Goal: Task Accomplishment & Management: Complete application form

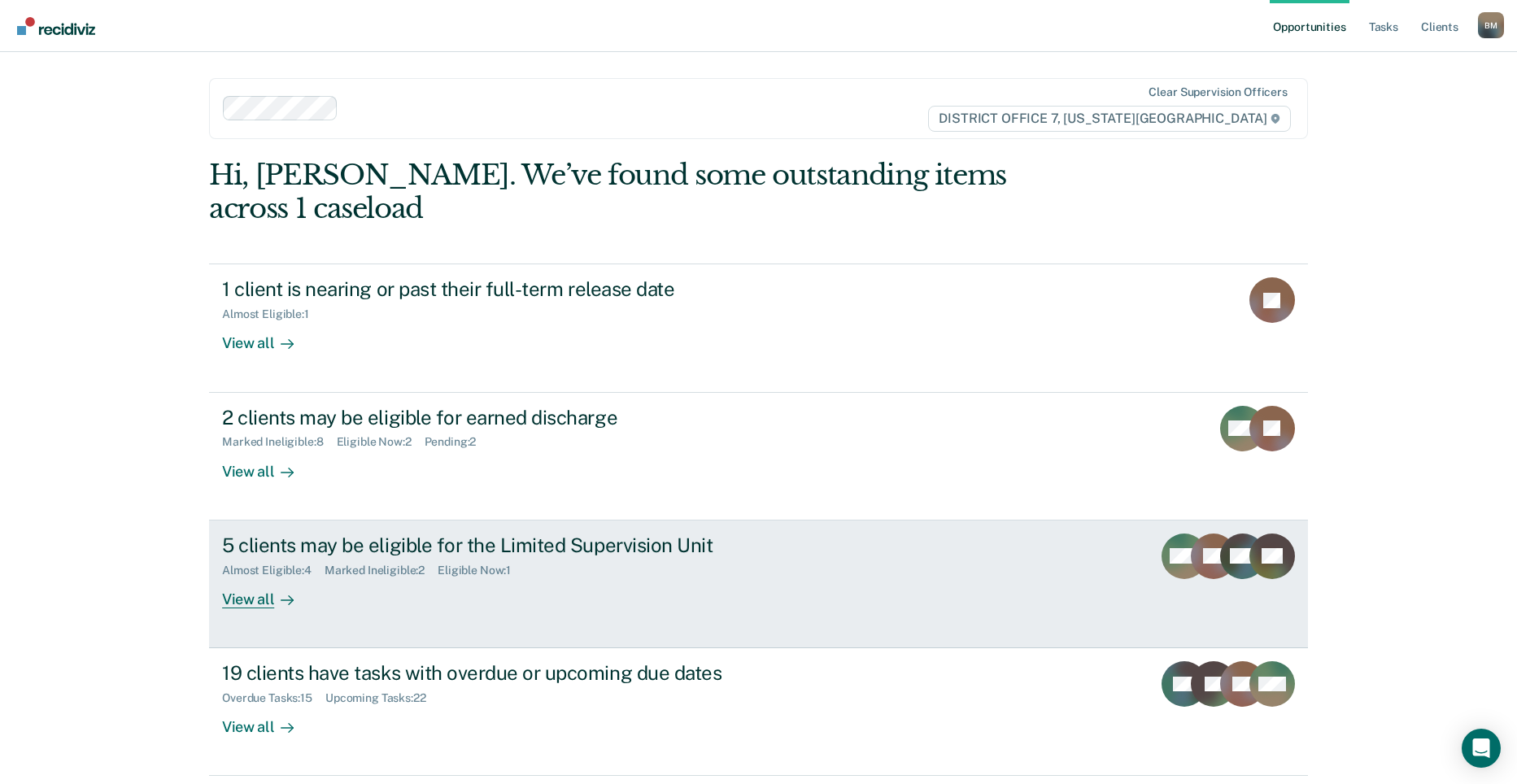
click at [732, 533] on div "5 clients may be eligible for the Limited Supervision Unit" at bounding box center [507, 545] width 571 height 24
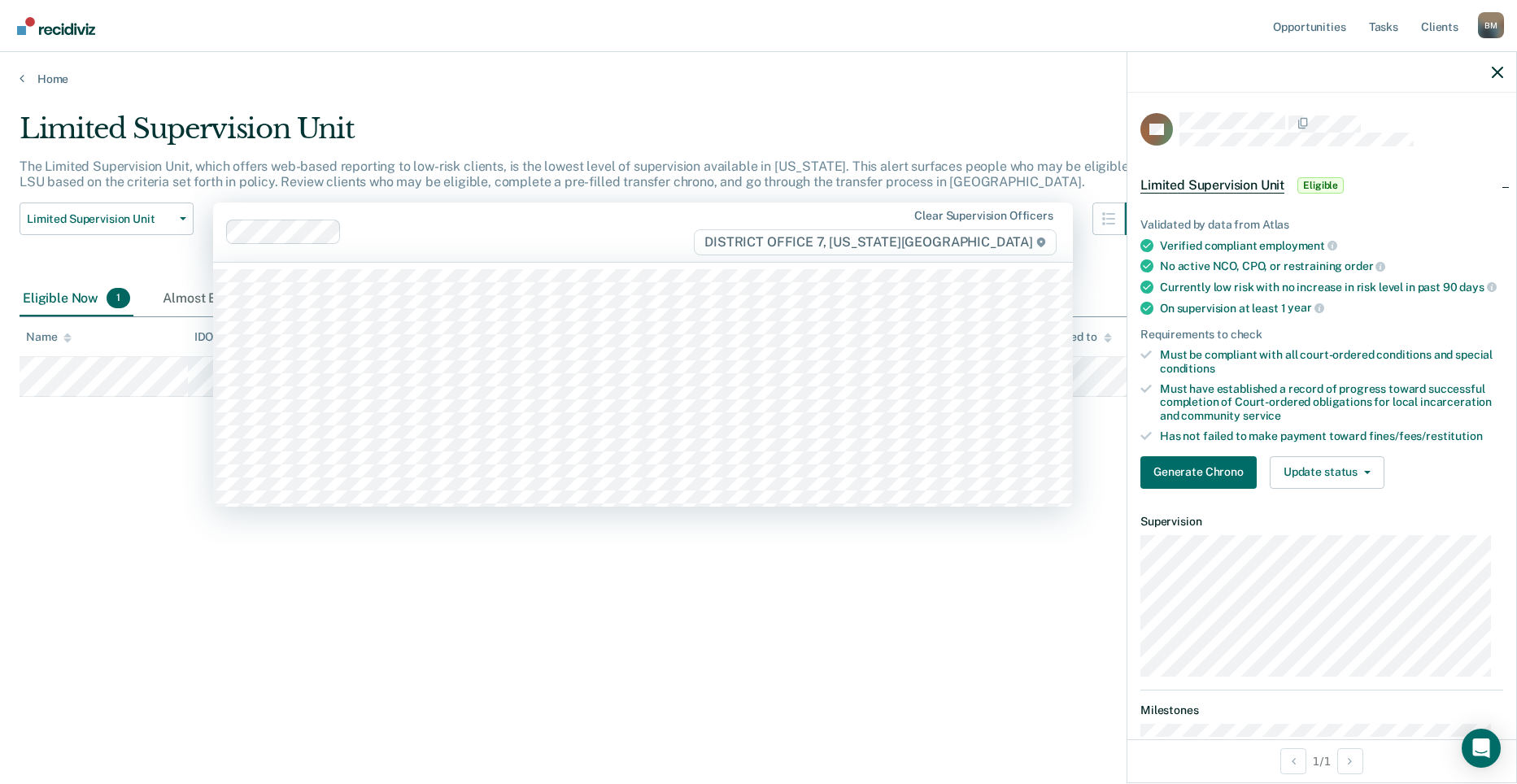
drag, startPoint x: 427, startPoint y: 251, endPoint x: 527, endPoint y: 260, distance: 100.4
click at [428, 251] on div "Clear supervision officers DISTRICT OFFICE 7, [US_STATE][GEOGRAPHIC_DATA]" at bounding box center [642, 232] width 859 height 59
drag, startPoint x: 851, startPoint y: 566, endPoint x: 841, endPoint y: 564, distance: 10.2
click at [850, 567] on div "Limited Supervision Unit The Limited Supervision Unit, which offers web-based r…" at bounding box center [758, 386] width 1478 height 550
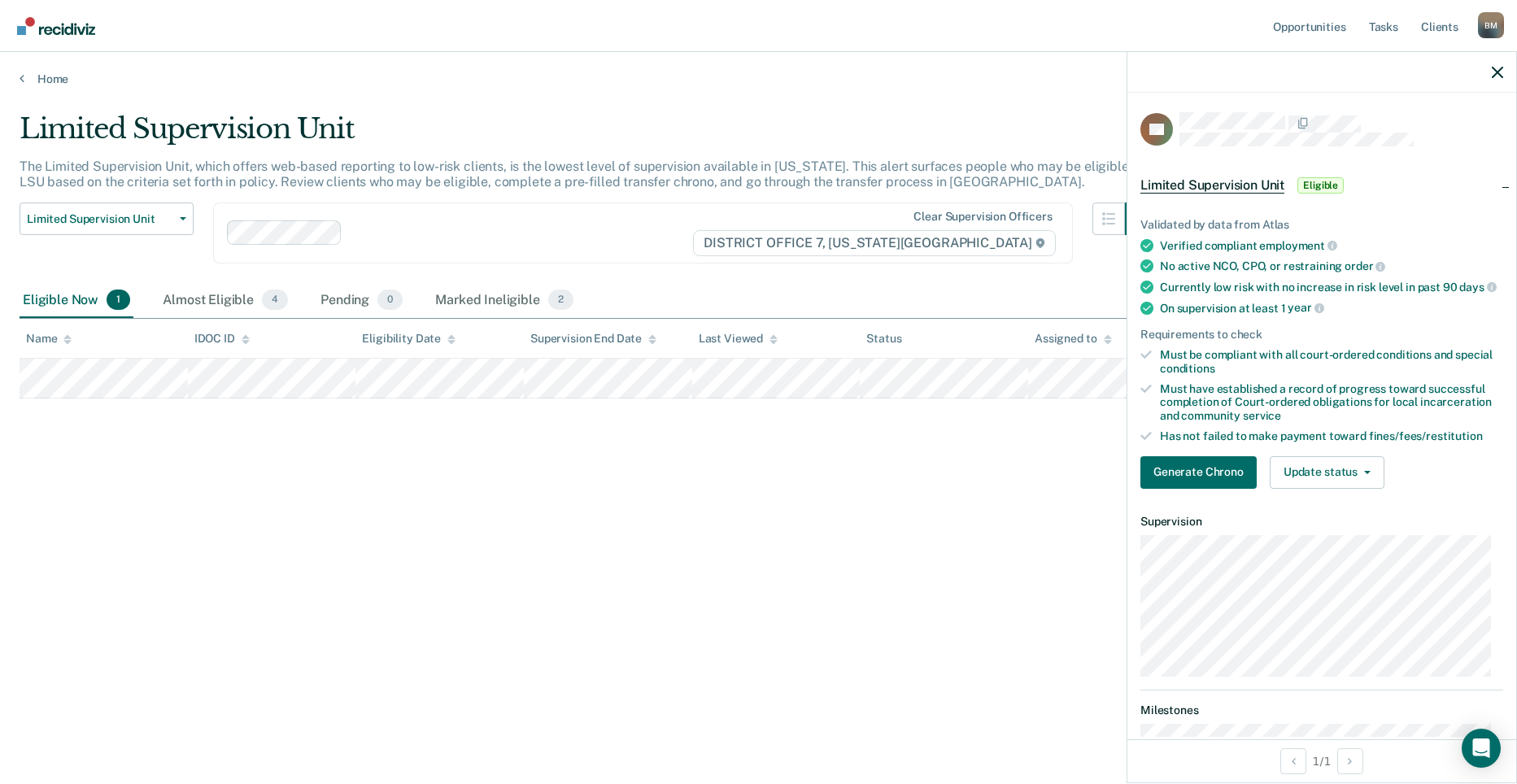
click at [1491, 76] on div at bounding box center [1321, 71] width 389 height 40
click at [1456, 30] on link "Client s" at bounding box center [1439, 25] width 44 height 52
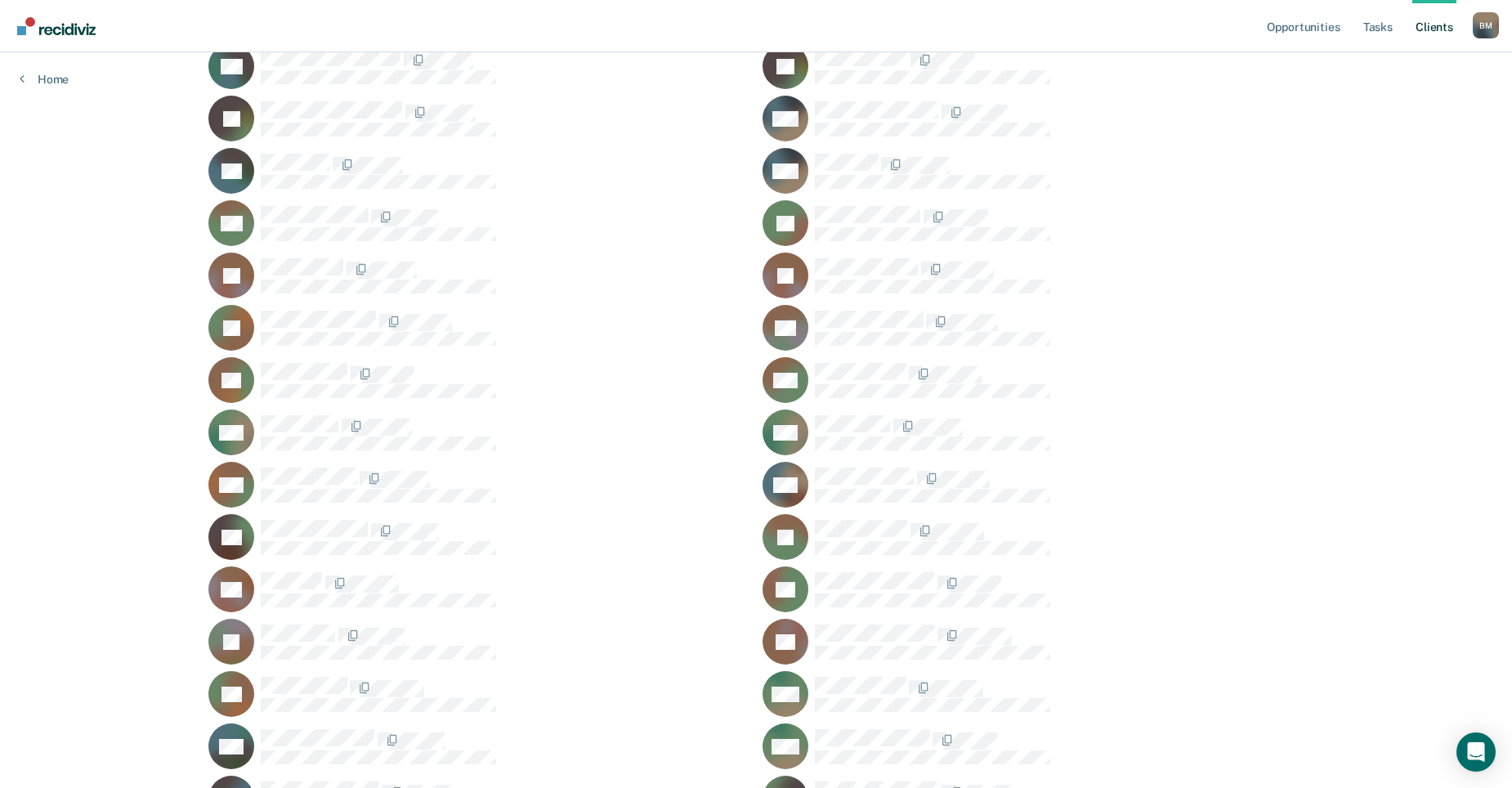
scroll to position [572, 0]
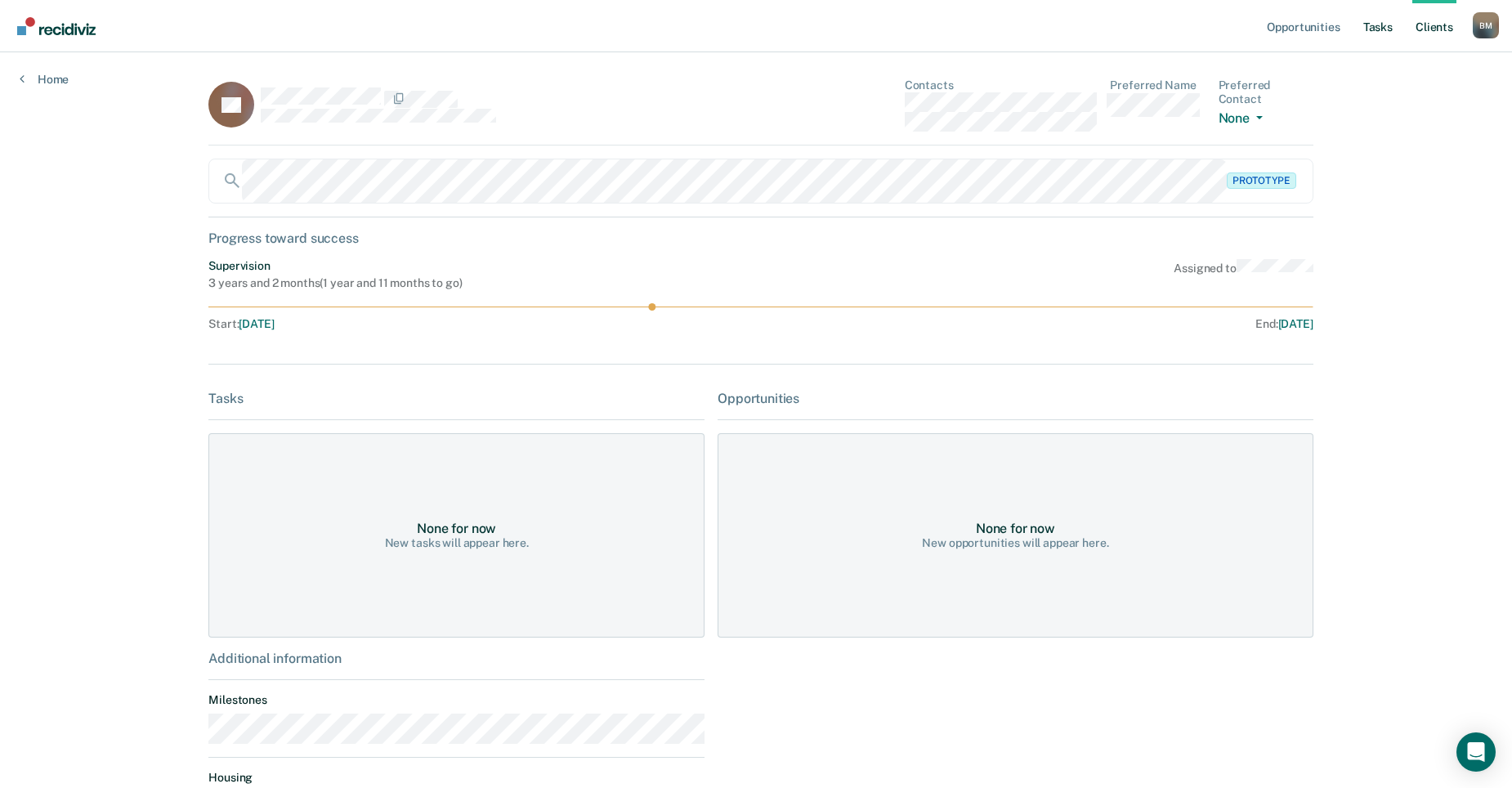
click at [1380, 31] on link "Tasks" at bounding box center [1378, 26] width 36 height 52
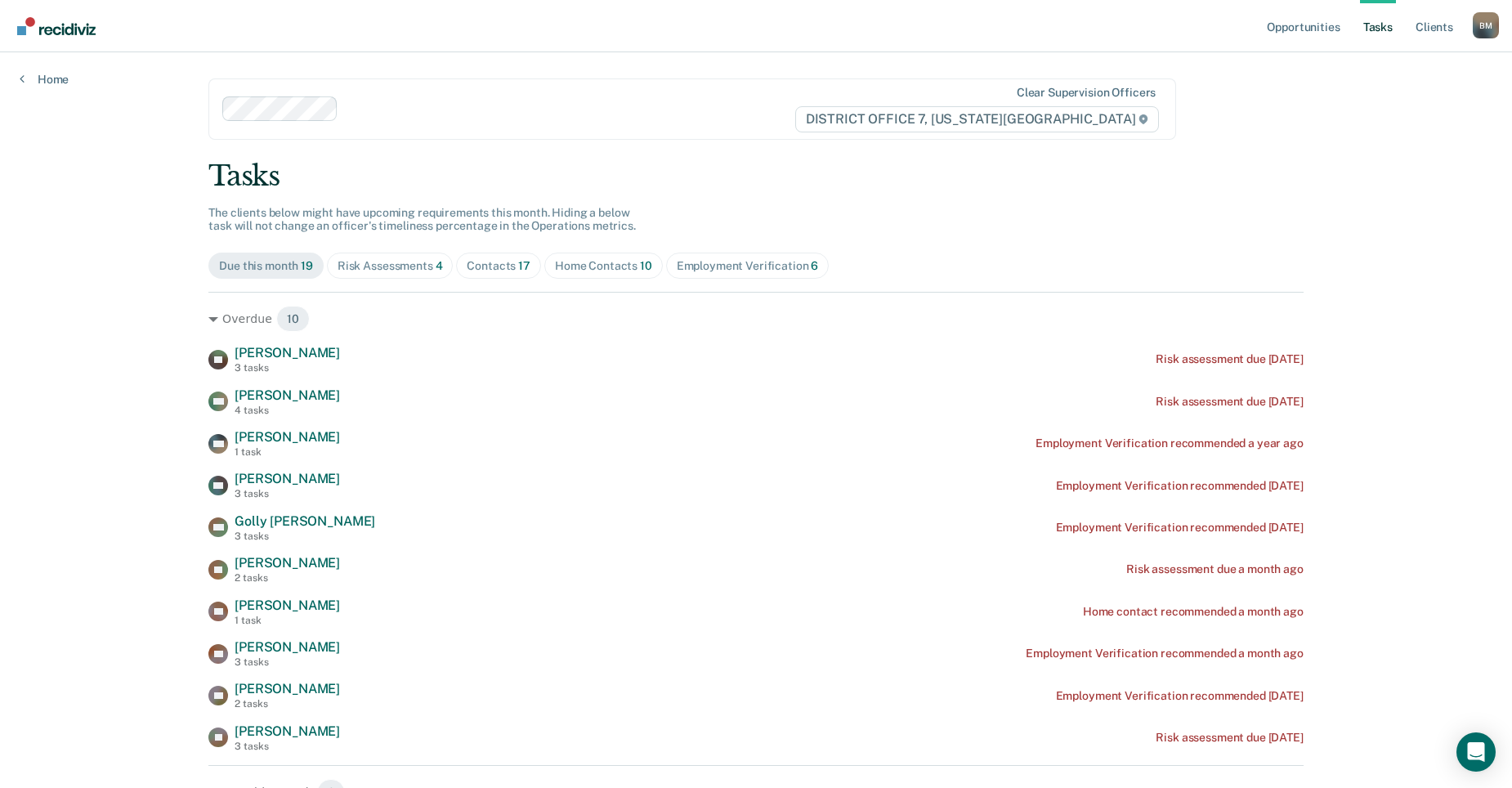
click at [721, 266] on div "Employment Verification 6" at bounding box center [748, 266] width 142 height 14
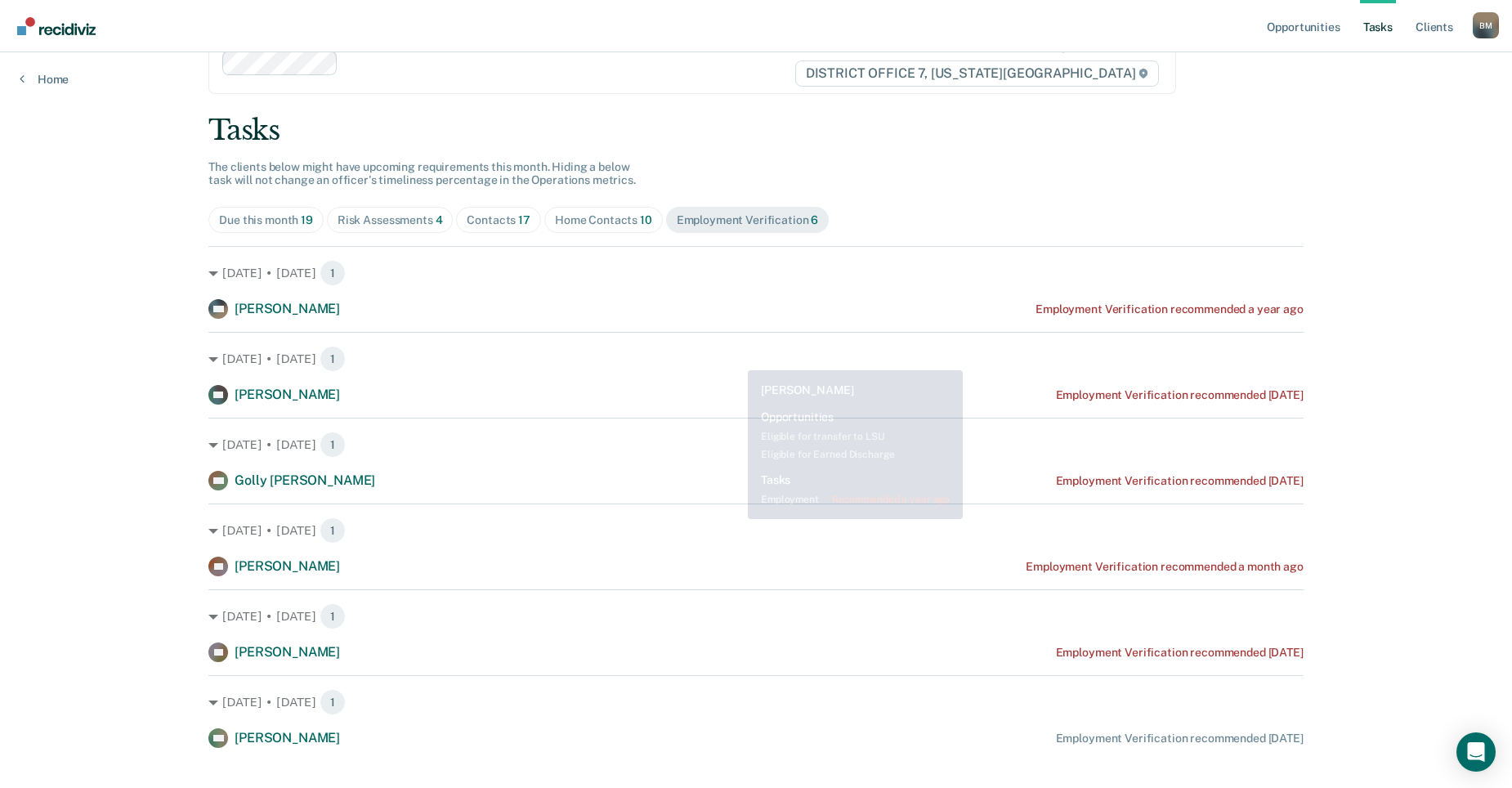
scroll to position [71, 0]
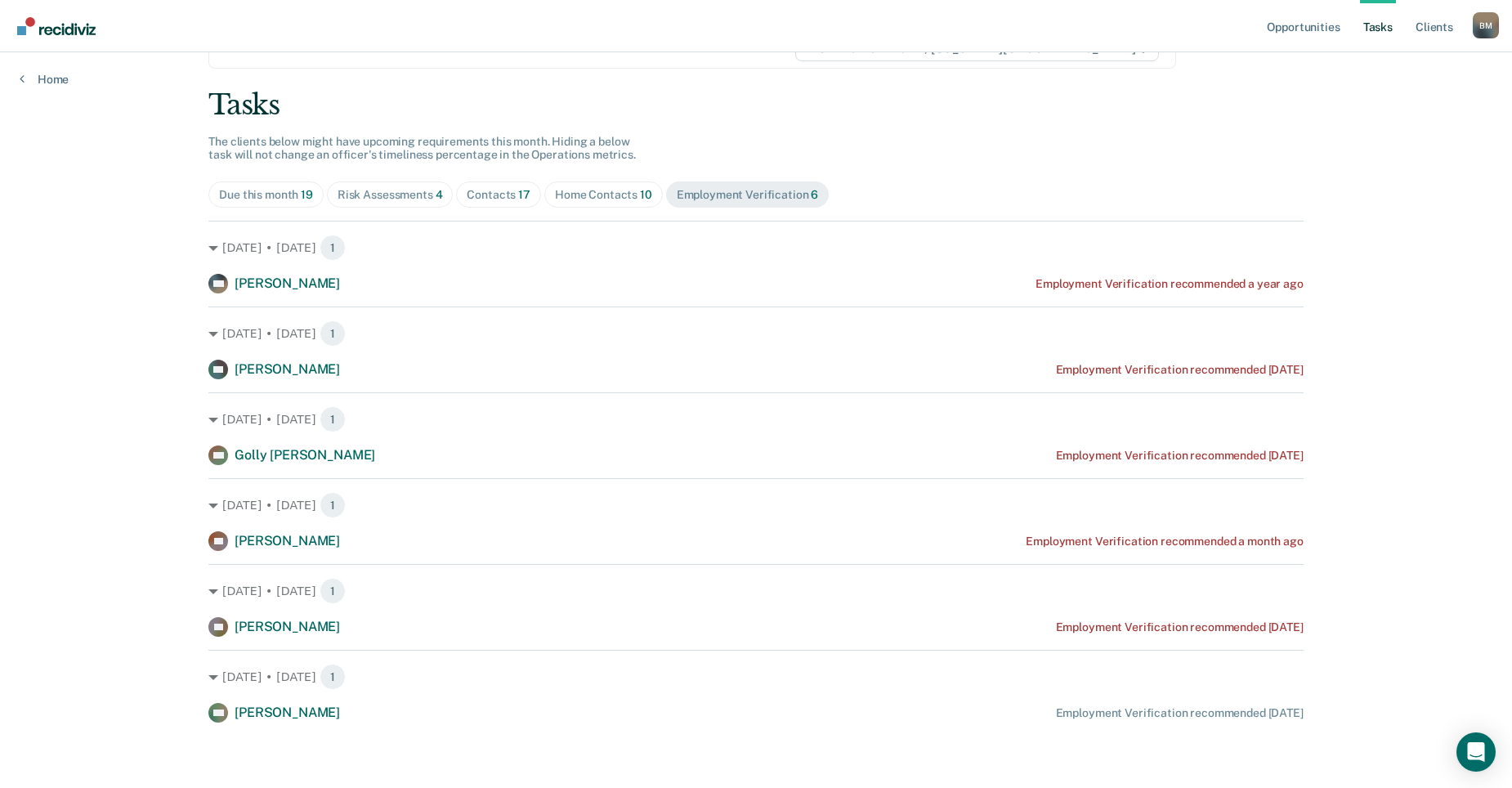
click at [779, 186] on span "Employment Verification 6" at bounding box center [748, 195] width 164 height 26
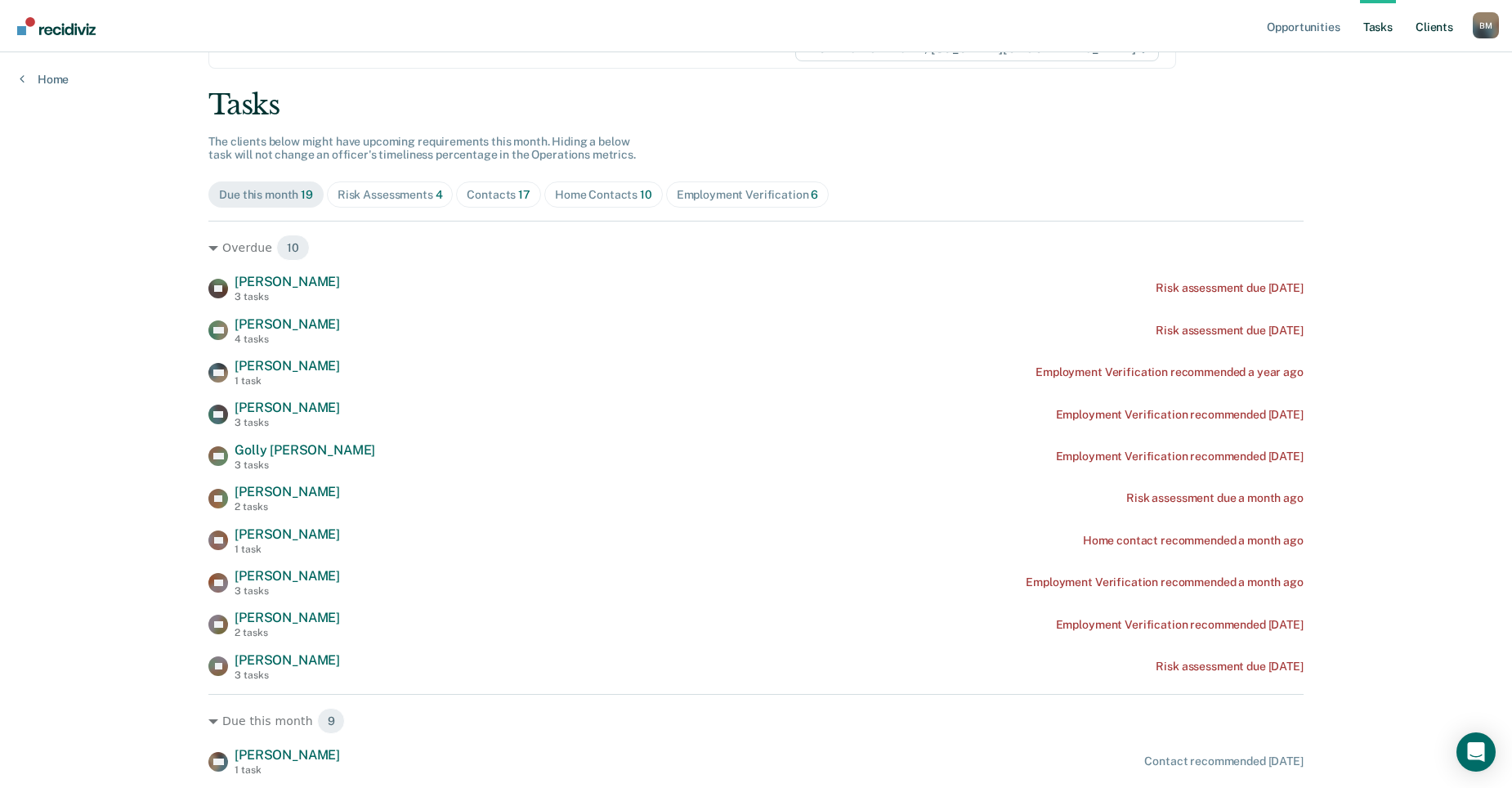
click at [1428, 26] on link "Client s" at bounding box center [1434, 26] width 44 height 52
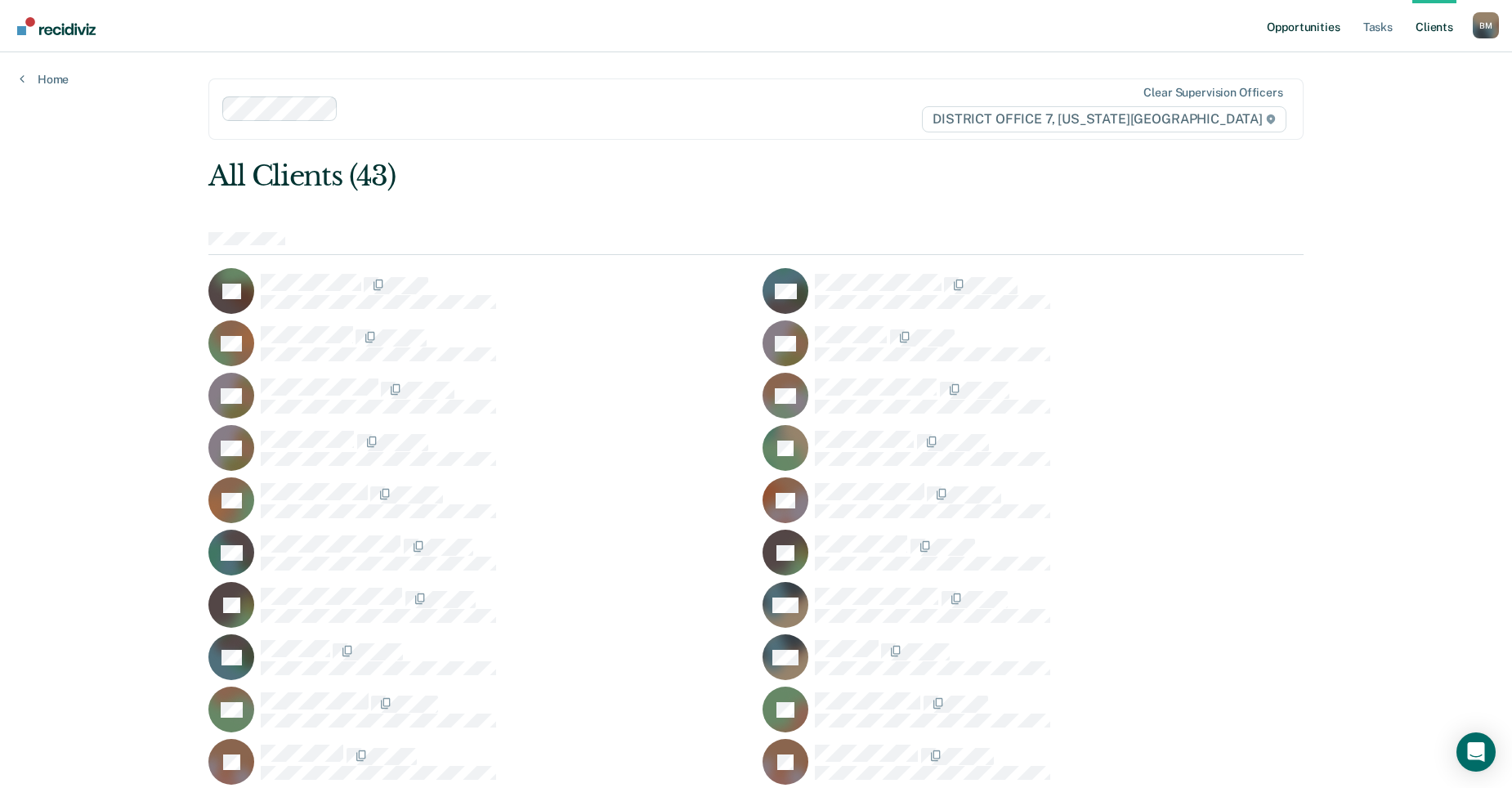
click at [1291, 29] on link "Opportunities" at bounding box center [1303, 26] width 79 height 52
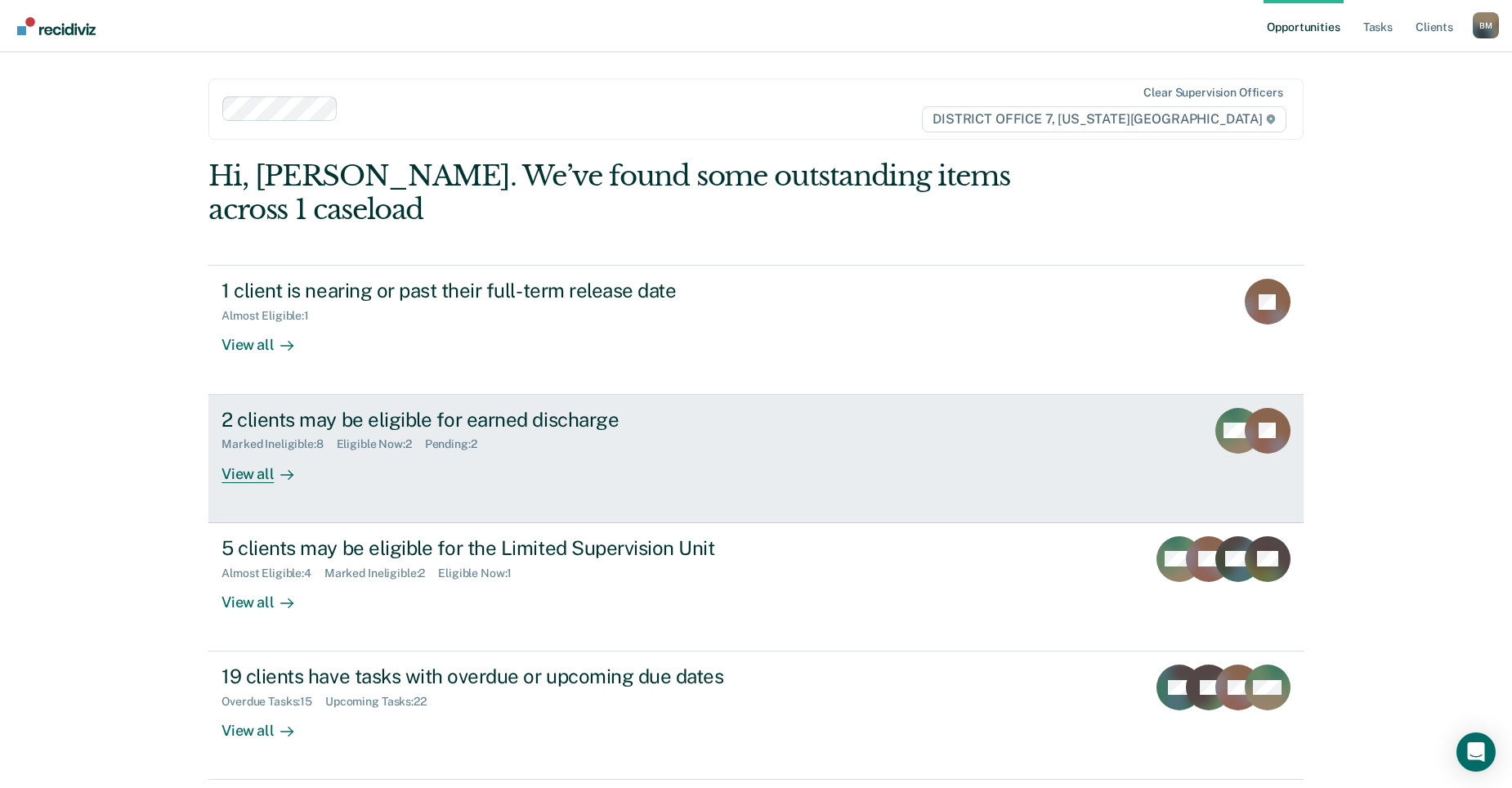
click at [538, 463] on link "2 clients may be eligible for earned discharge Marked Ineligible : 8 Eligible N…" at bounding box center [755, 458] width 1095 height 128
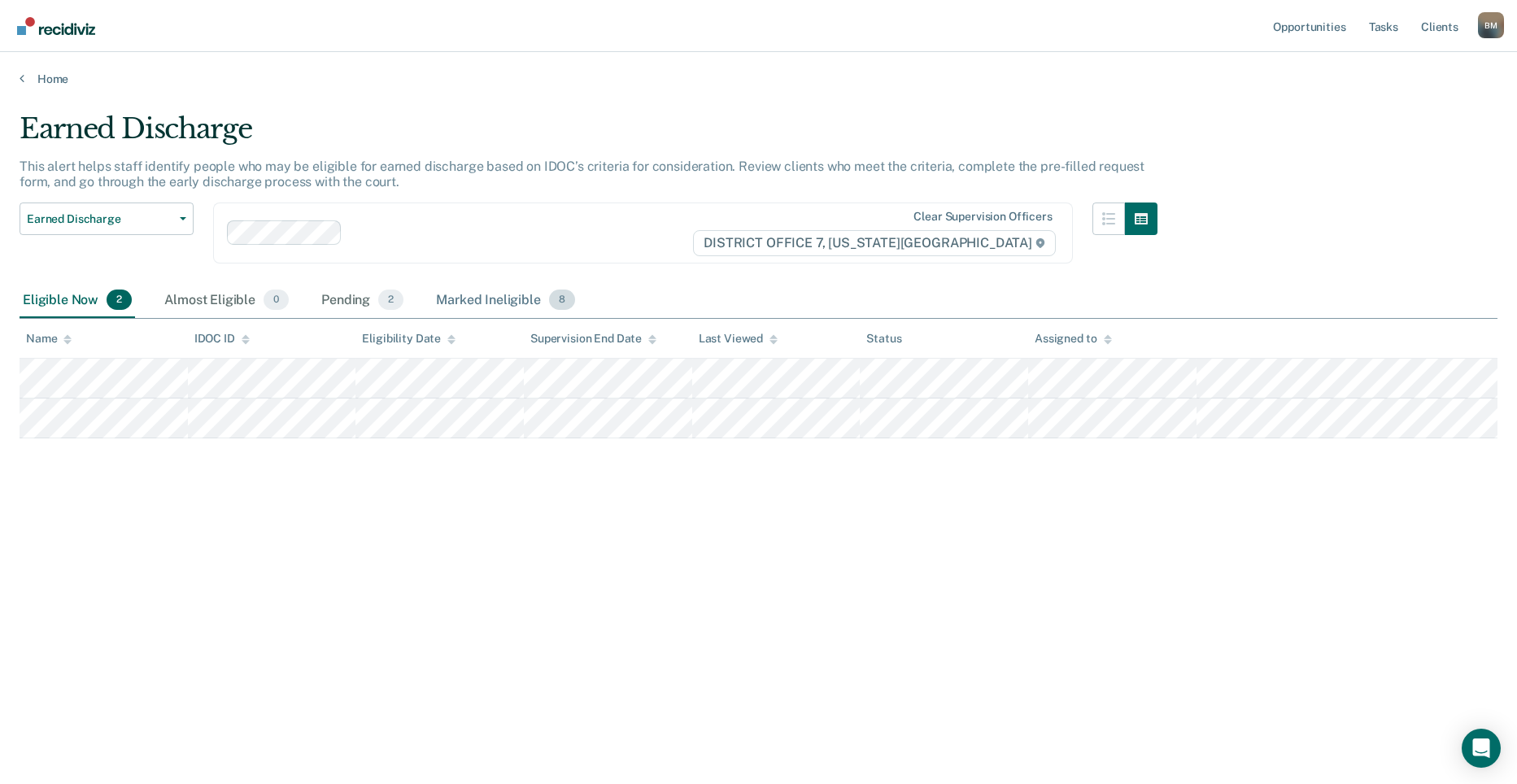
click at [477, 295] on div "Marked Ineligible 8" at bounding box center [505, 301] width 146 height 36
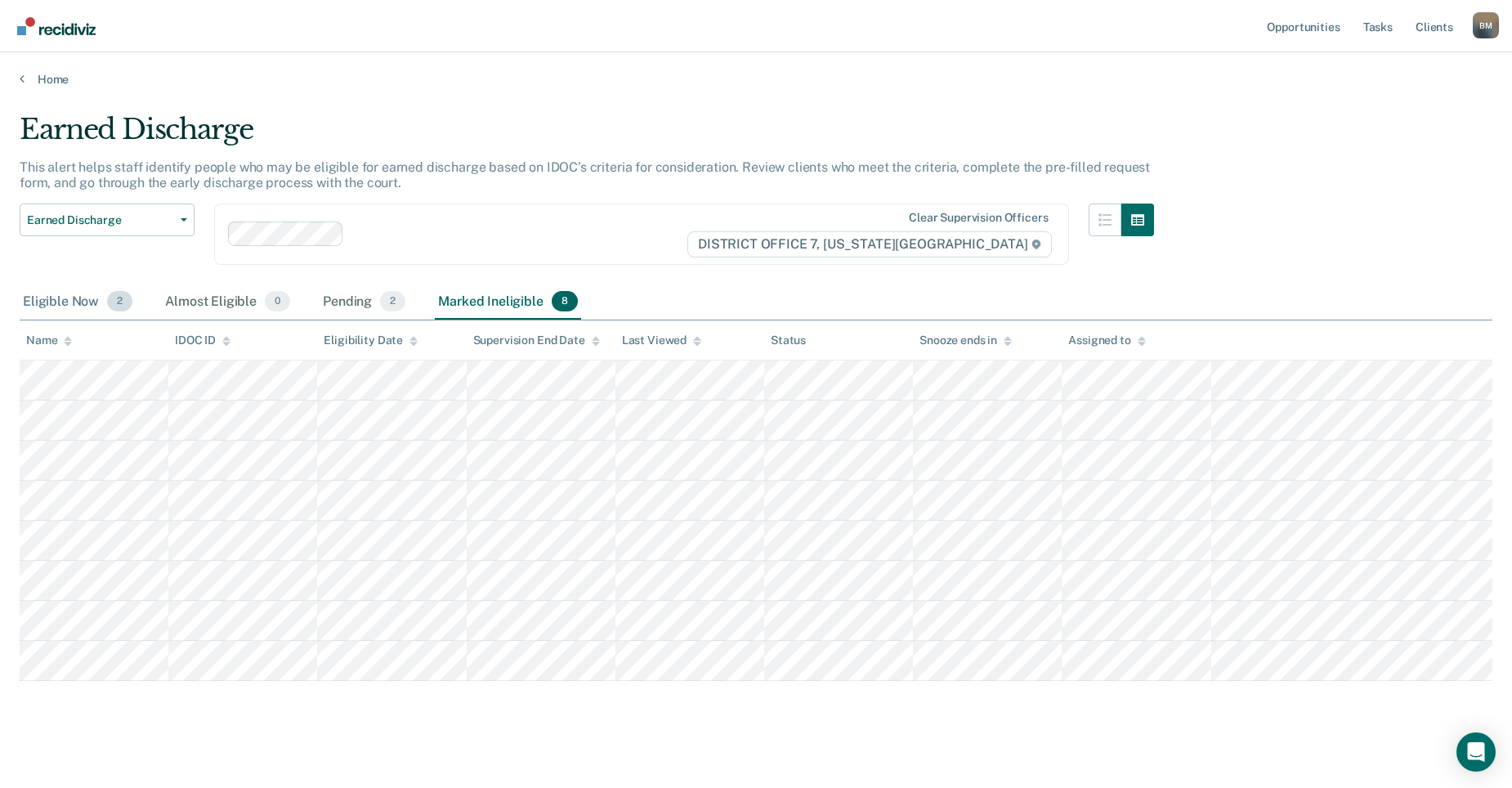
click at [81, 309] on div "Eligible Now 2" at bounding box center [78, 302] width 116 height 36
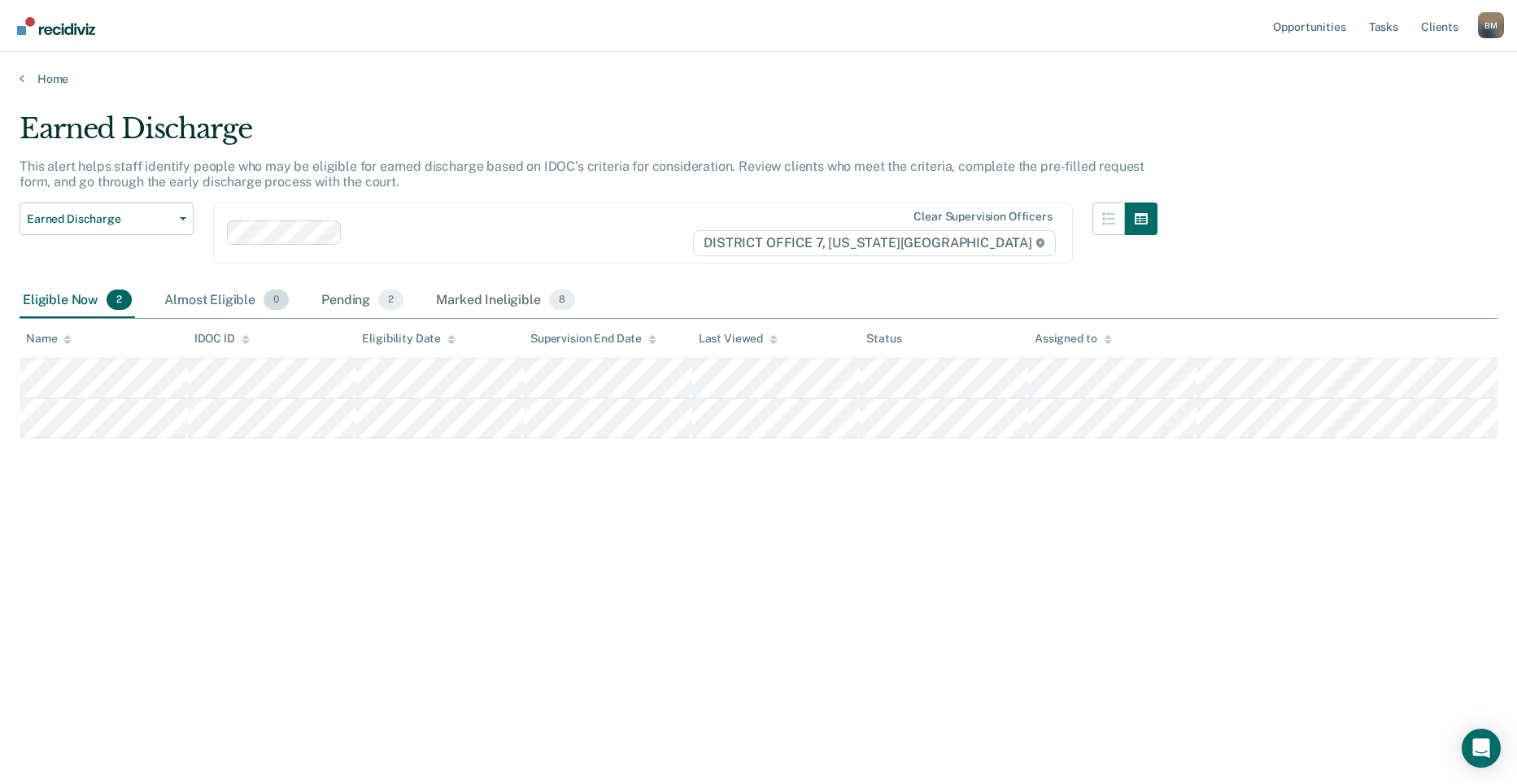
click at [191, 302] on div "Almost Eligible 0" at bounding box center [226, 301] width 131 height 36
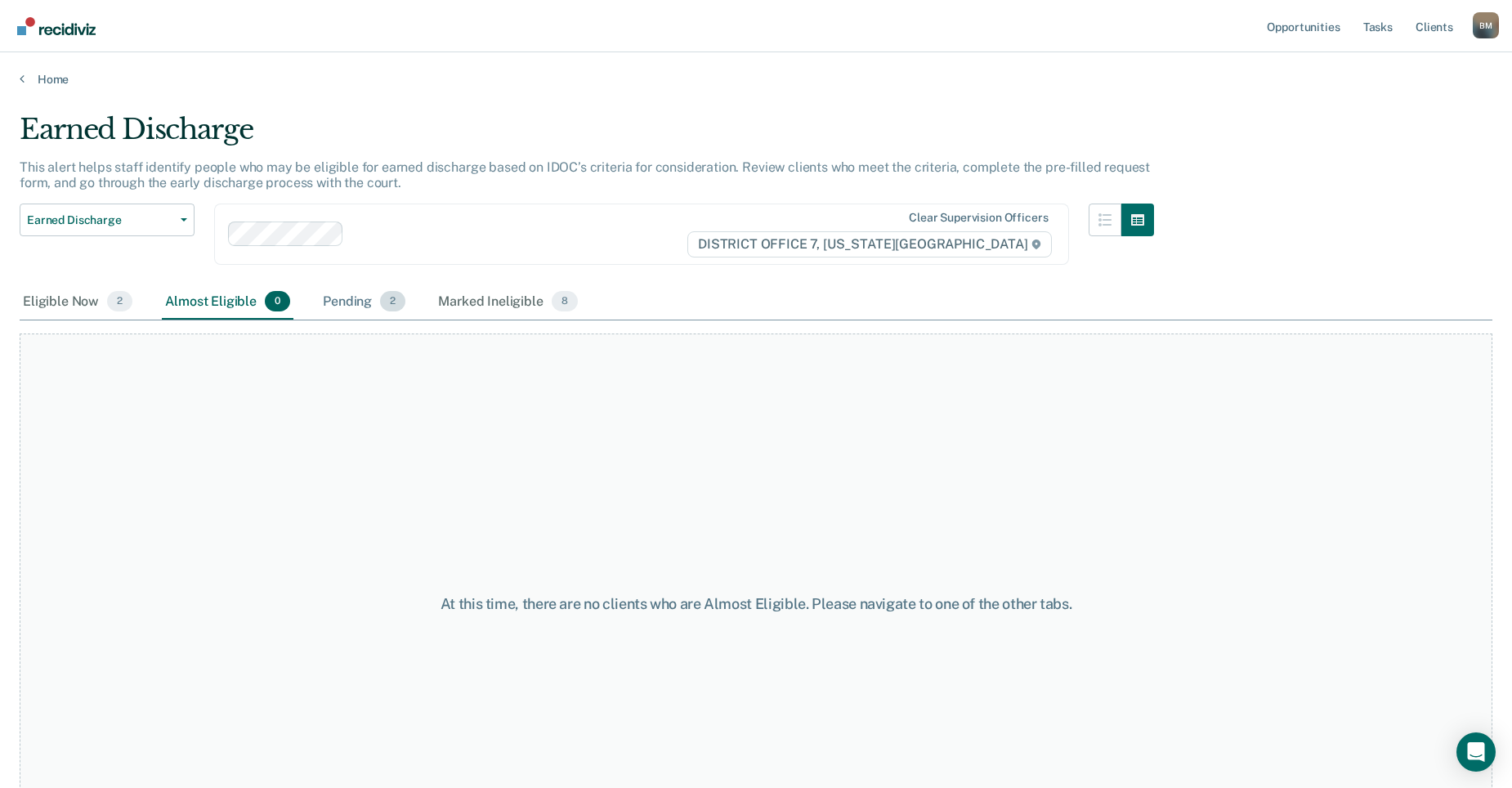
click at [346, 301] on div "Pending 2" at bounding box center [364, 302] width 89 height 36
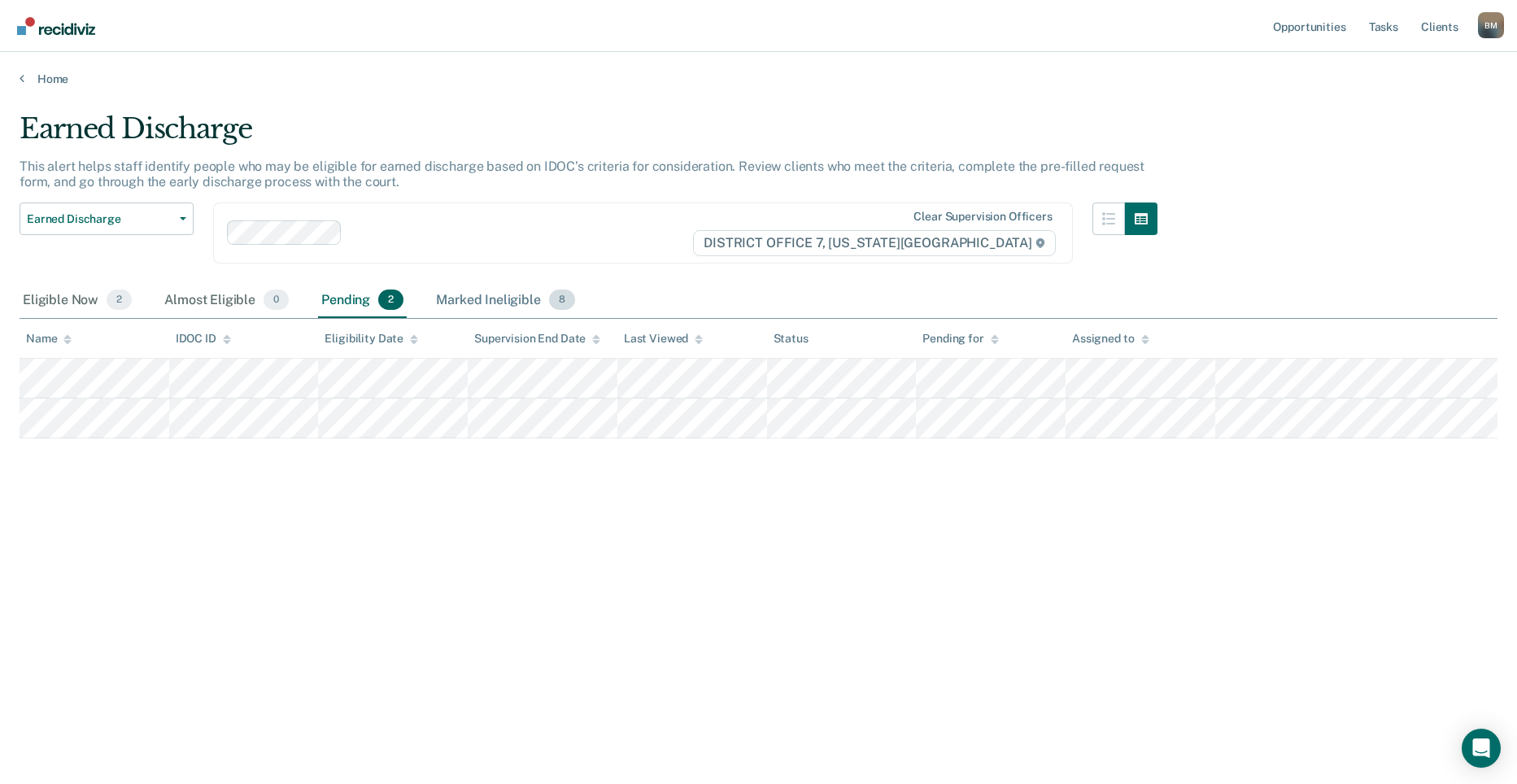
click at [464, 297] on div "Marked Ineligible 8" at bounding box center [505, 301] width 146 height 36
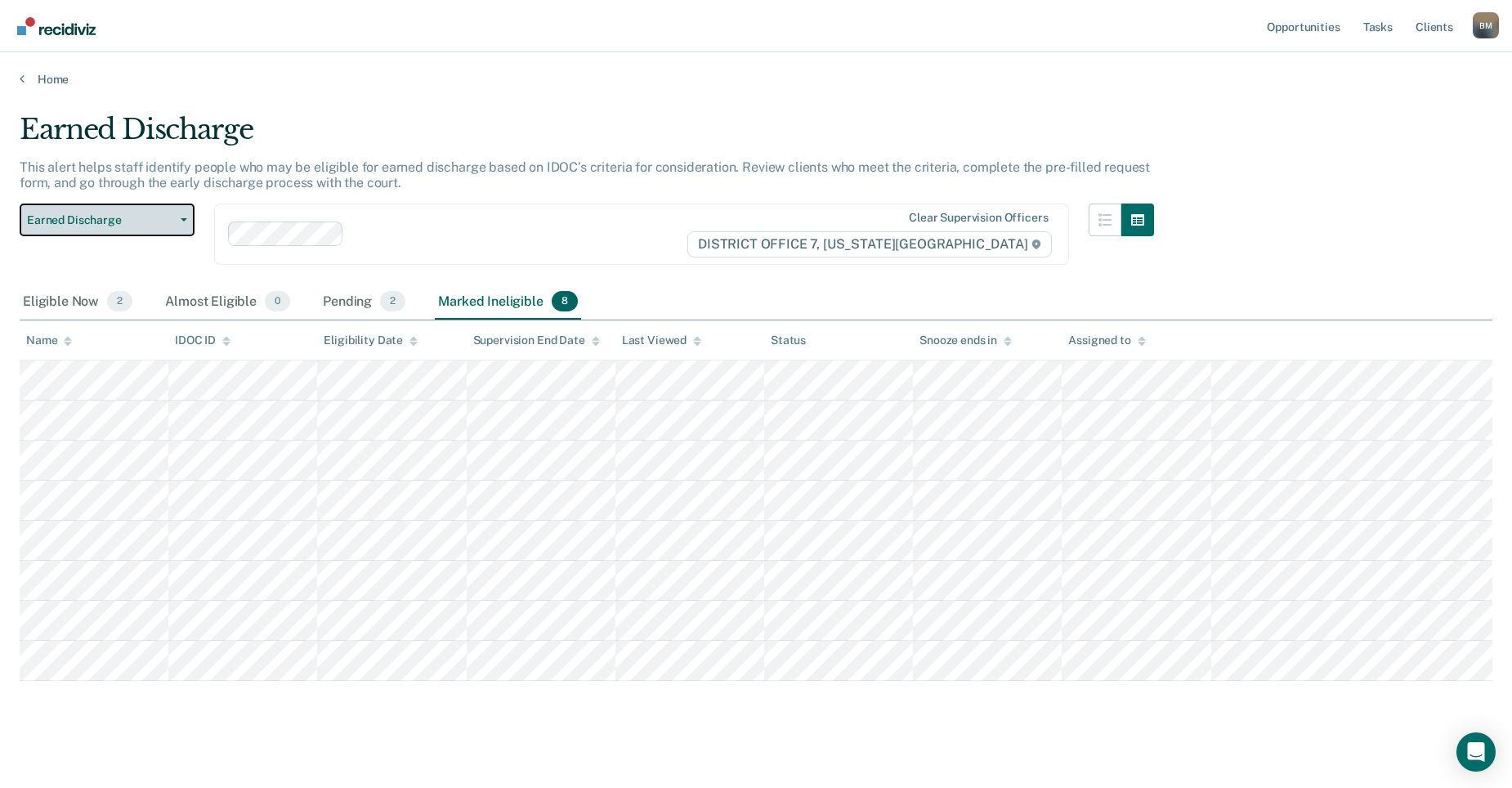
click at [184, 218] on icon "button" at bounding box center [184, 220] width 7 height 3
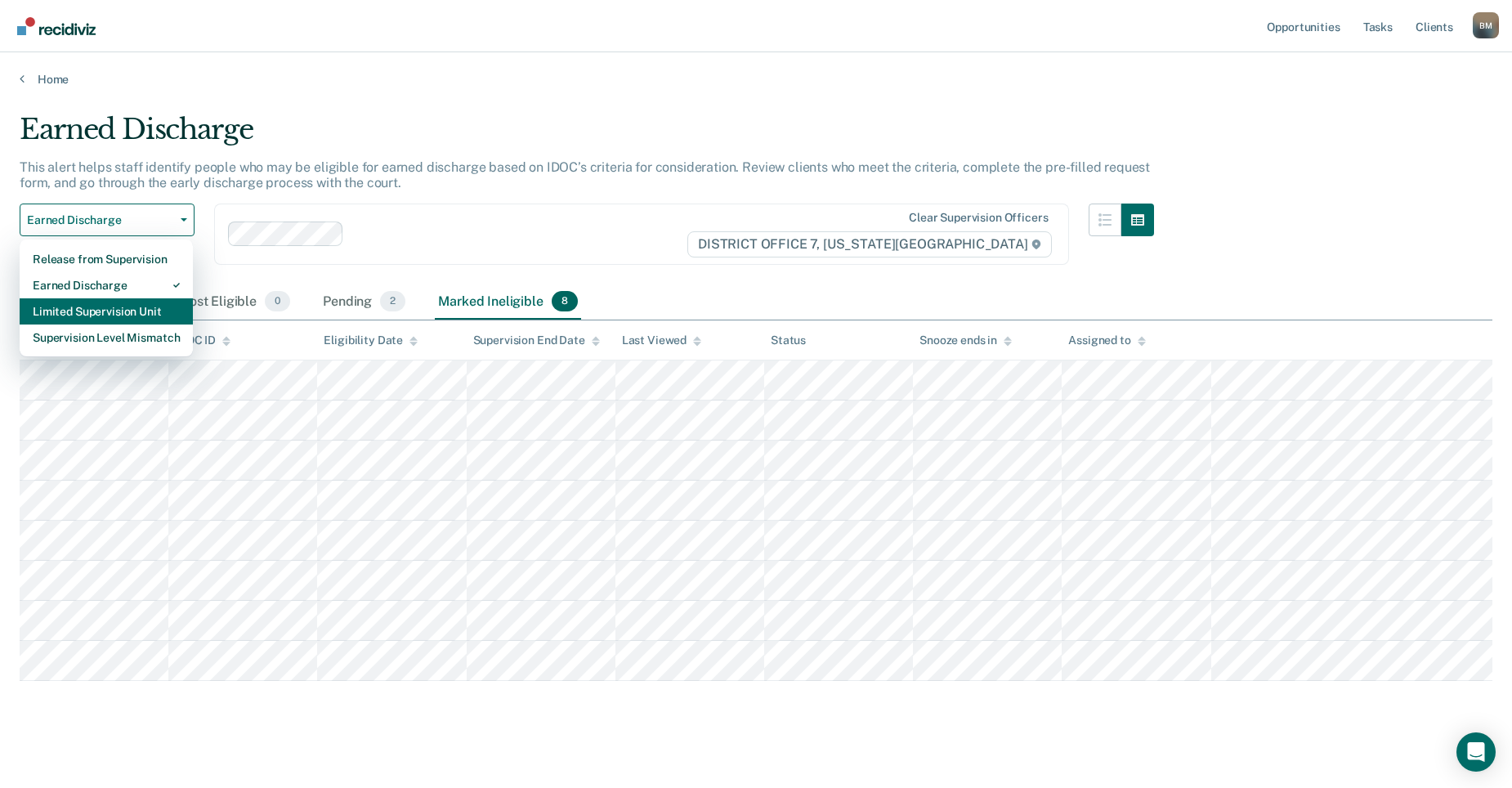
click at [126, 307] on div "Limited Supervision Unit" at bounding box center [107, 311] width 147 height 26
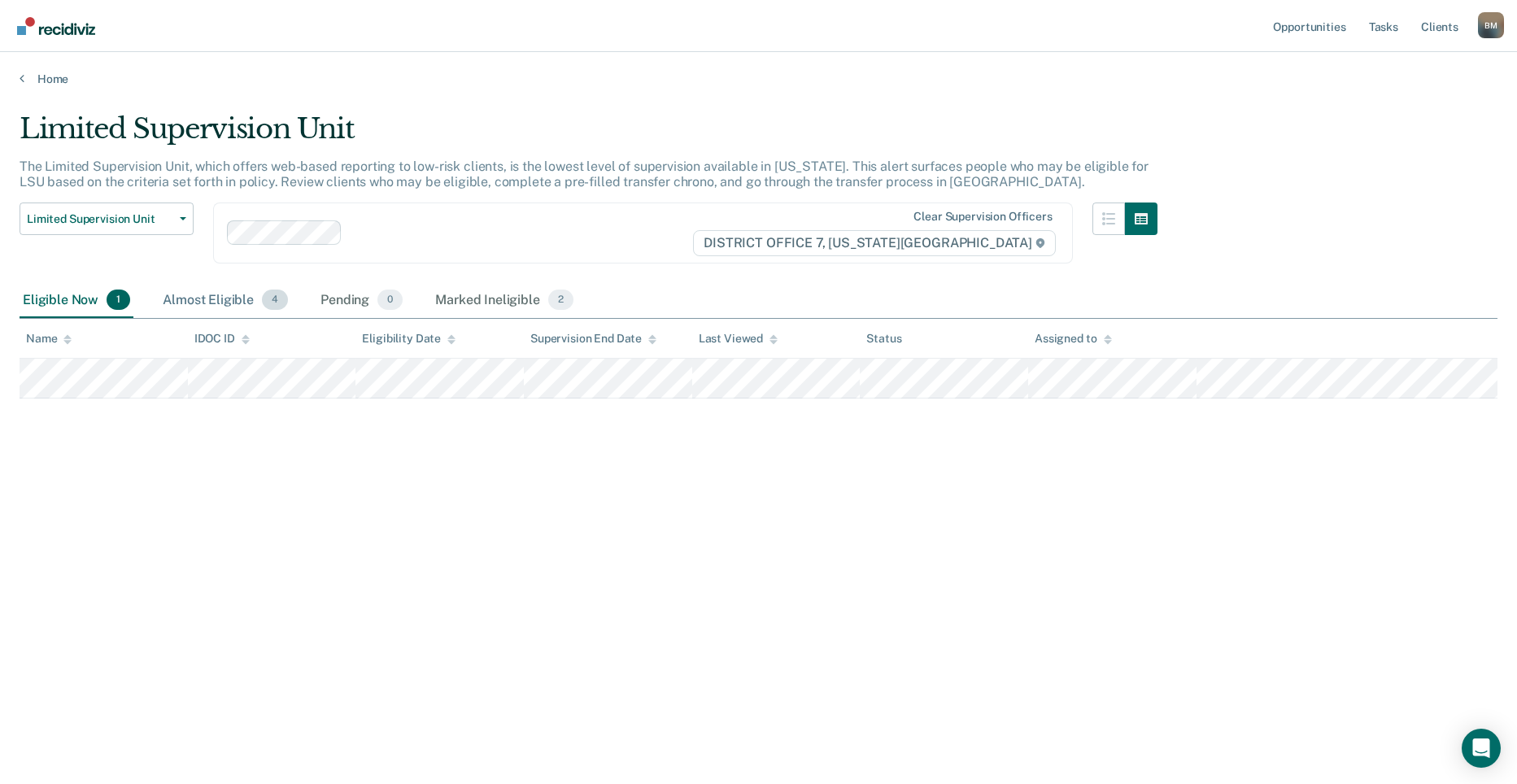
click at [237, 295] on div "Almost Eligible 4" at bounding box center [225, 301] width 132 height 36
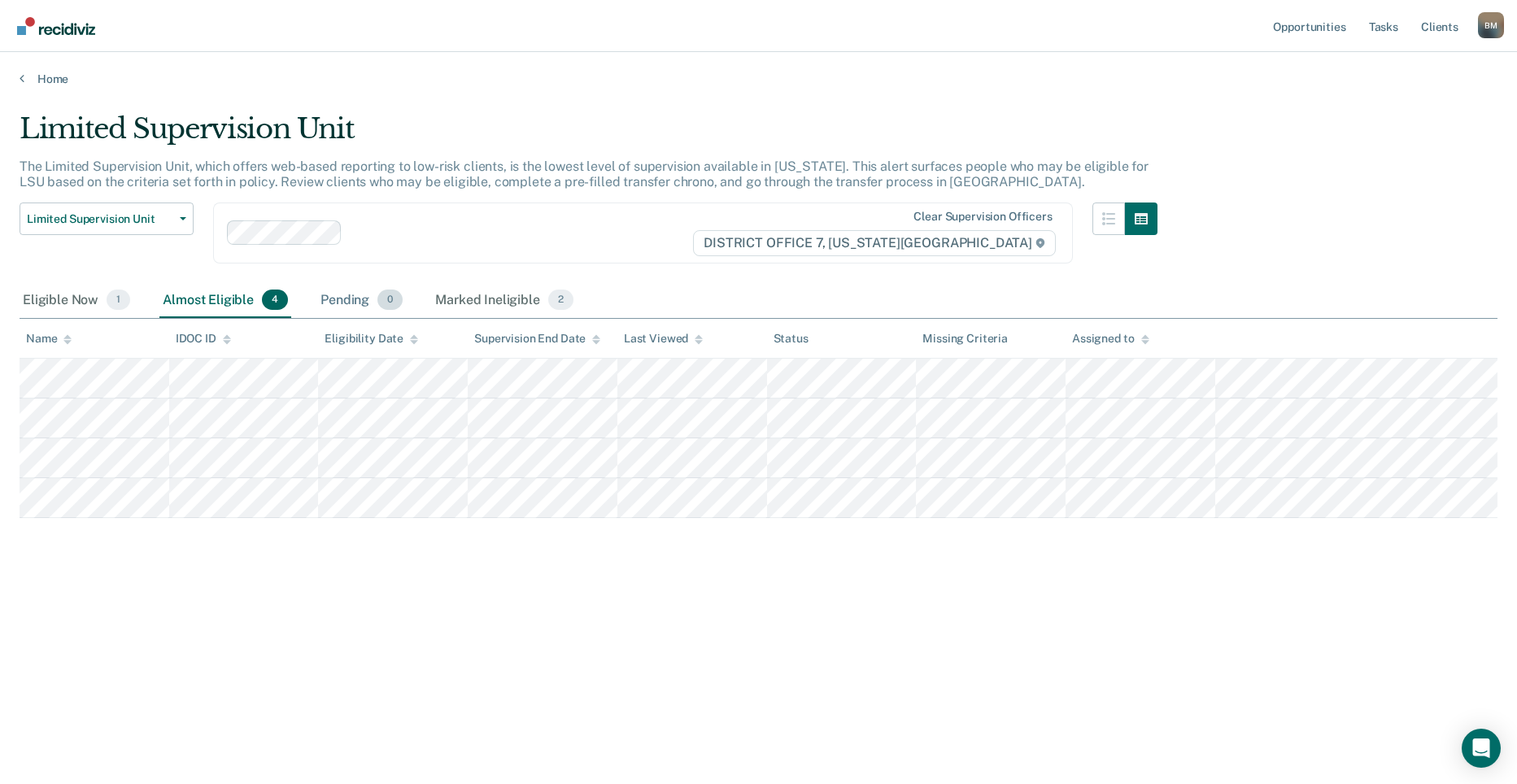
click at [342, 302] on div "Pending 0" at bounding box center [362, 301] width 89 height 36
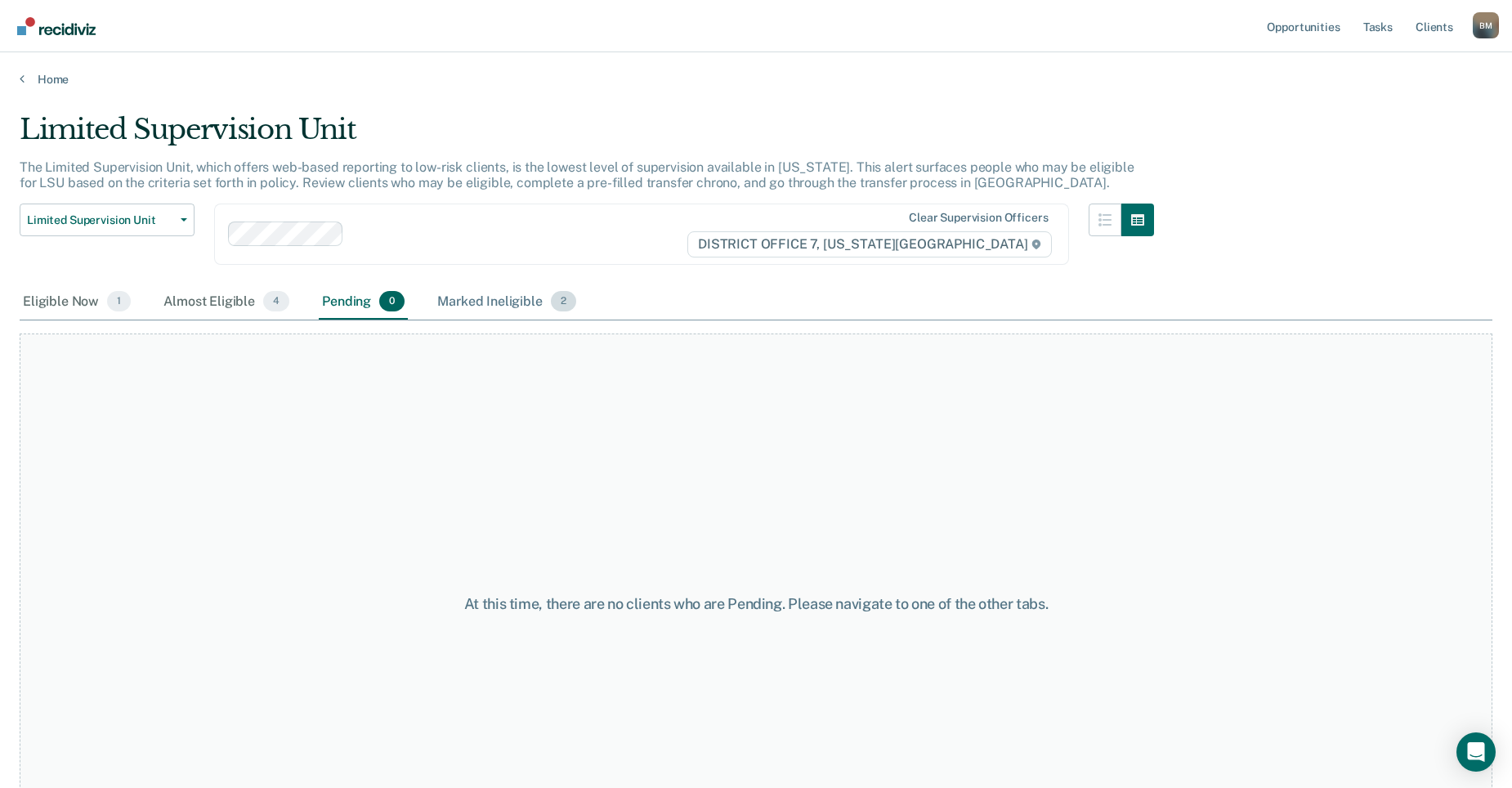
click at [463, 302] on div "Marked Ineligible 2" at bounding box center [506, 302] width 145 height 36
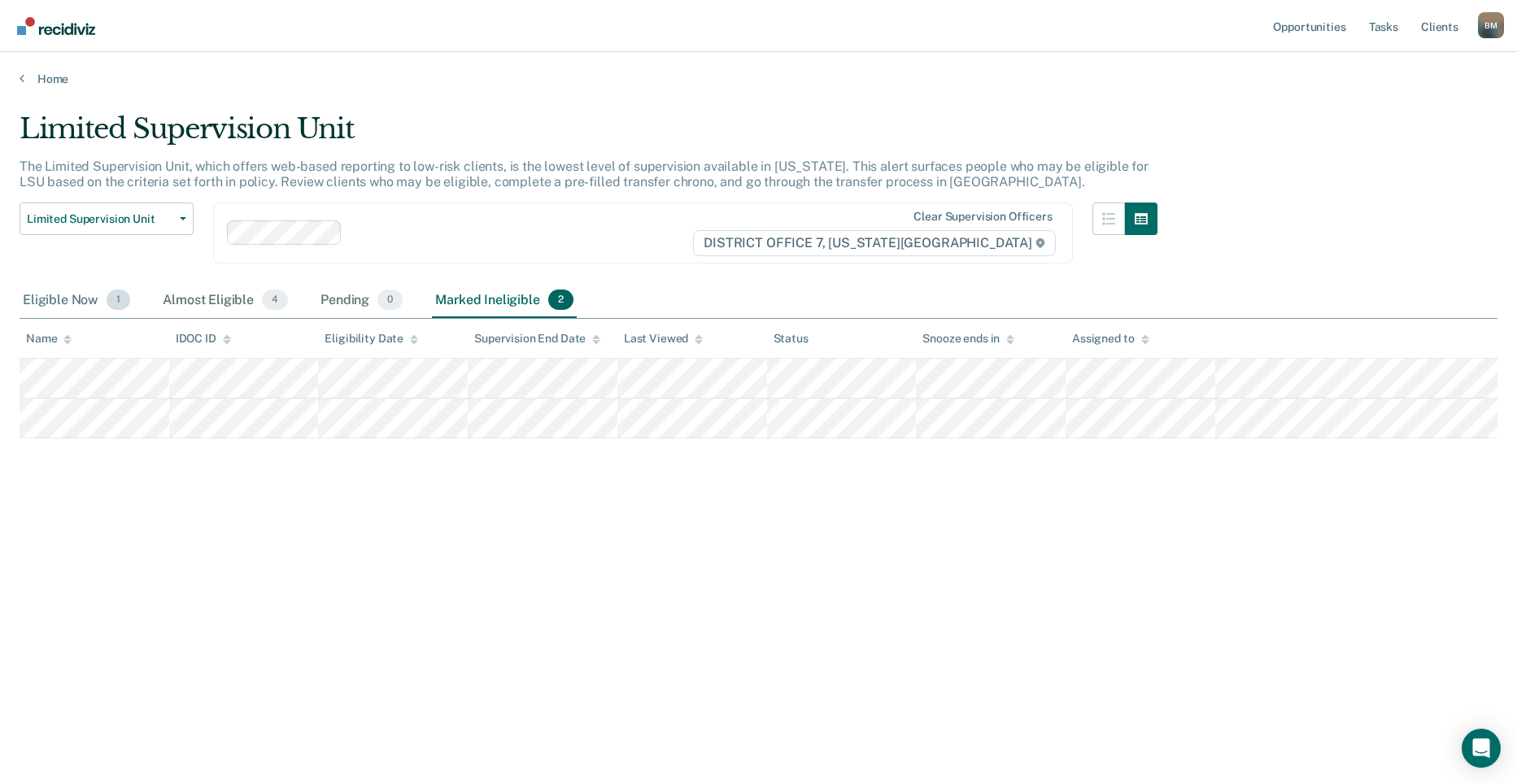
click at [94, 292] on div "Eligible Now 1" at bounding box center [76, 301] width 113 height 36
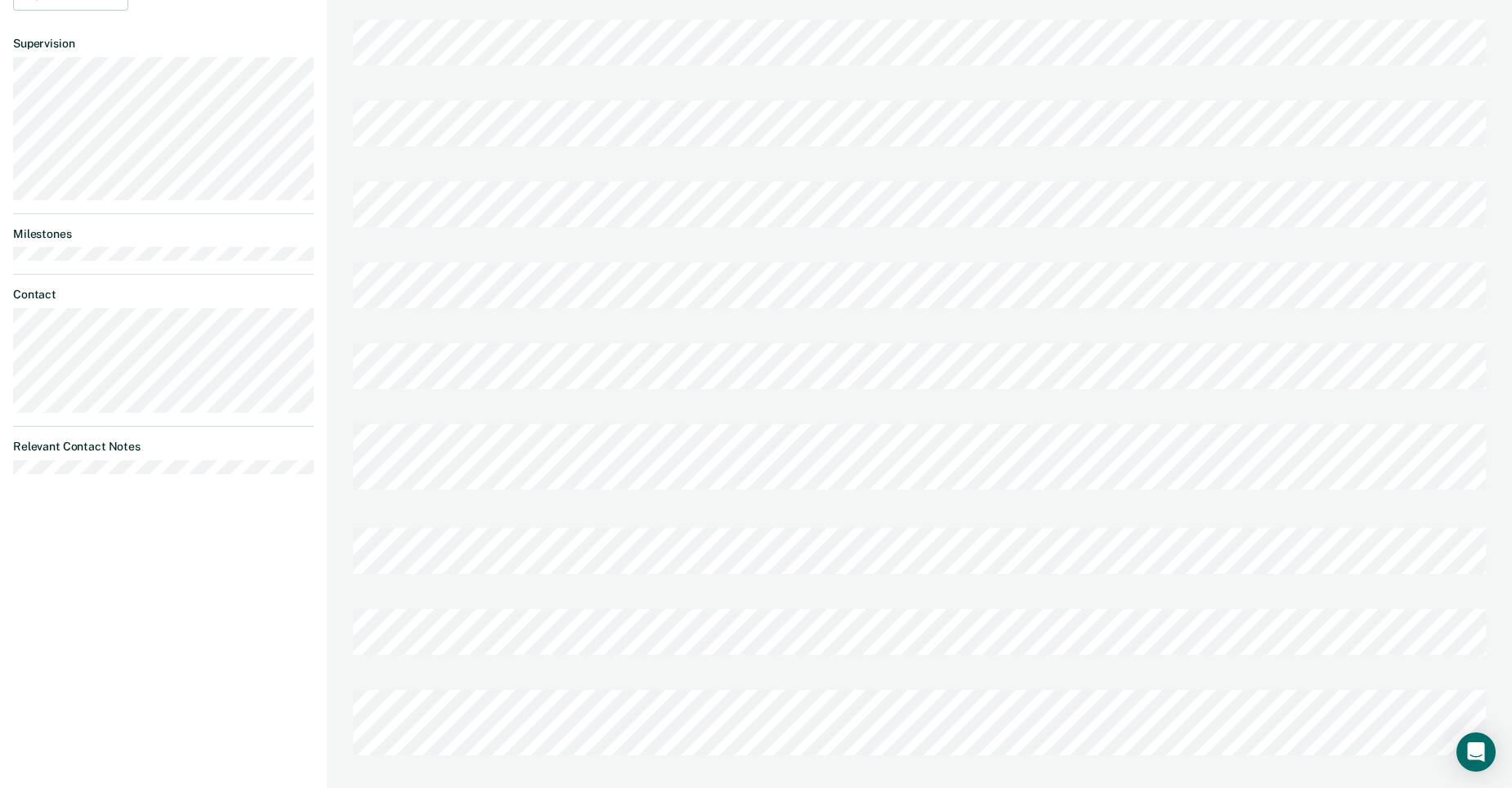
scroll to position [93, 0]
